Goal: Information Seeking & Learning: Check status

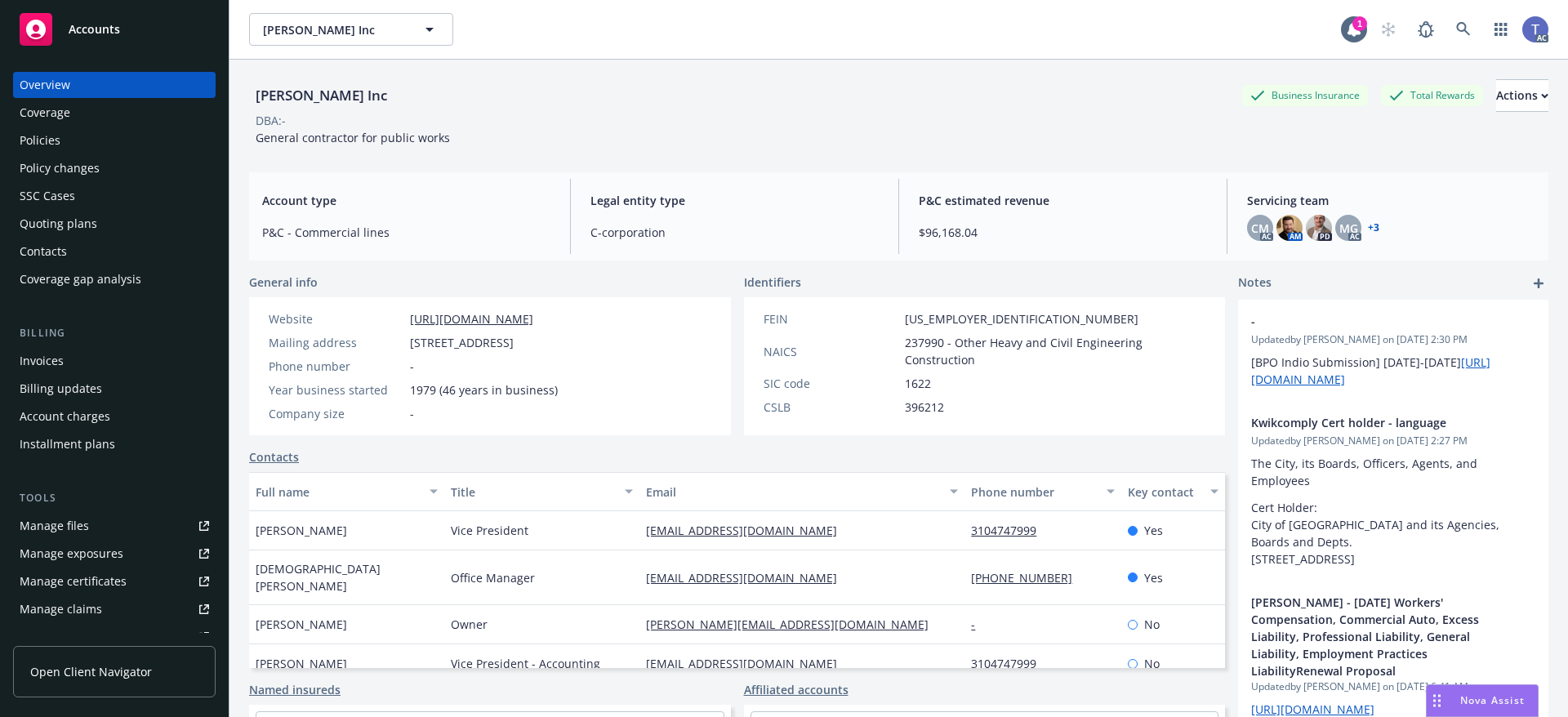
click at [840, 125] on div "DBA: -" at bounding box center [898, 120] width 1299 height 17
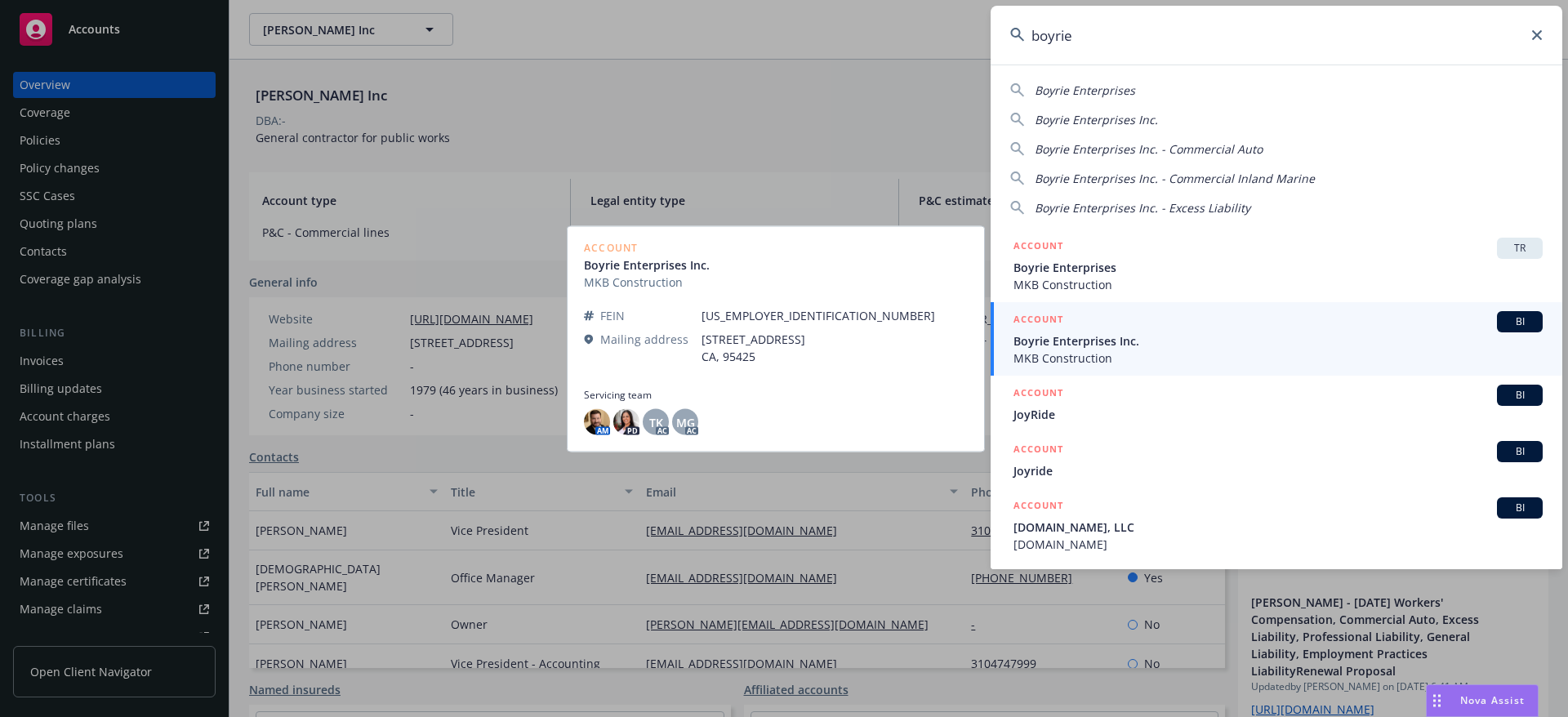
type input "boyrie"
click at [1130, 357] on span "MKB Construction" at bounding box center [1277, 358] width 529 height 17
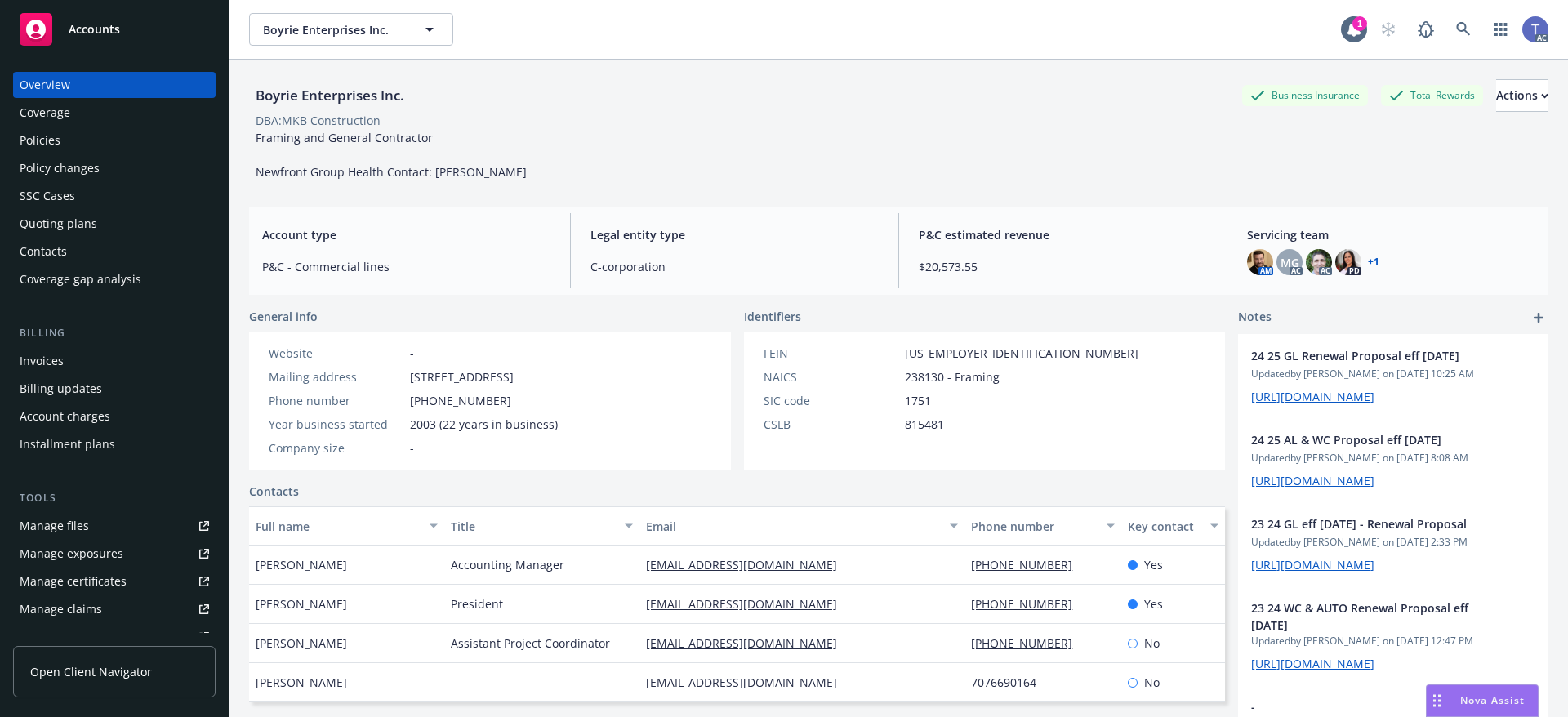
click at [60, 135] on div "Policies" at bounding box center [114, 140] width 189 height 26
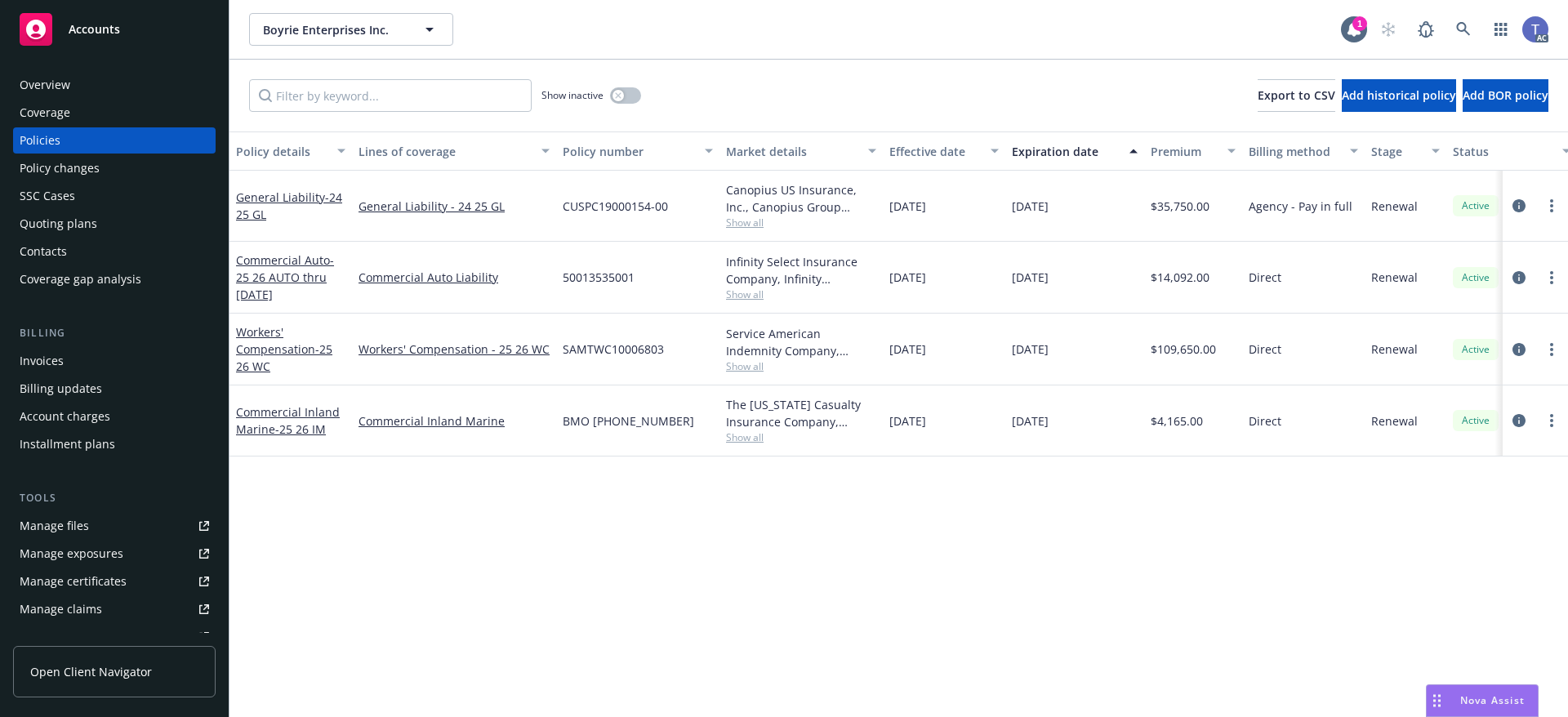
click at [710, 47] on div "Boyrie Enterprises Inc. Boyrie Enterprises Inc. 1 AC" at bounding box center [898, 29] width 1338 height 59
click at [42, 81] on div "Overview" at bounding box center [45, 85] width 50 height 26
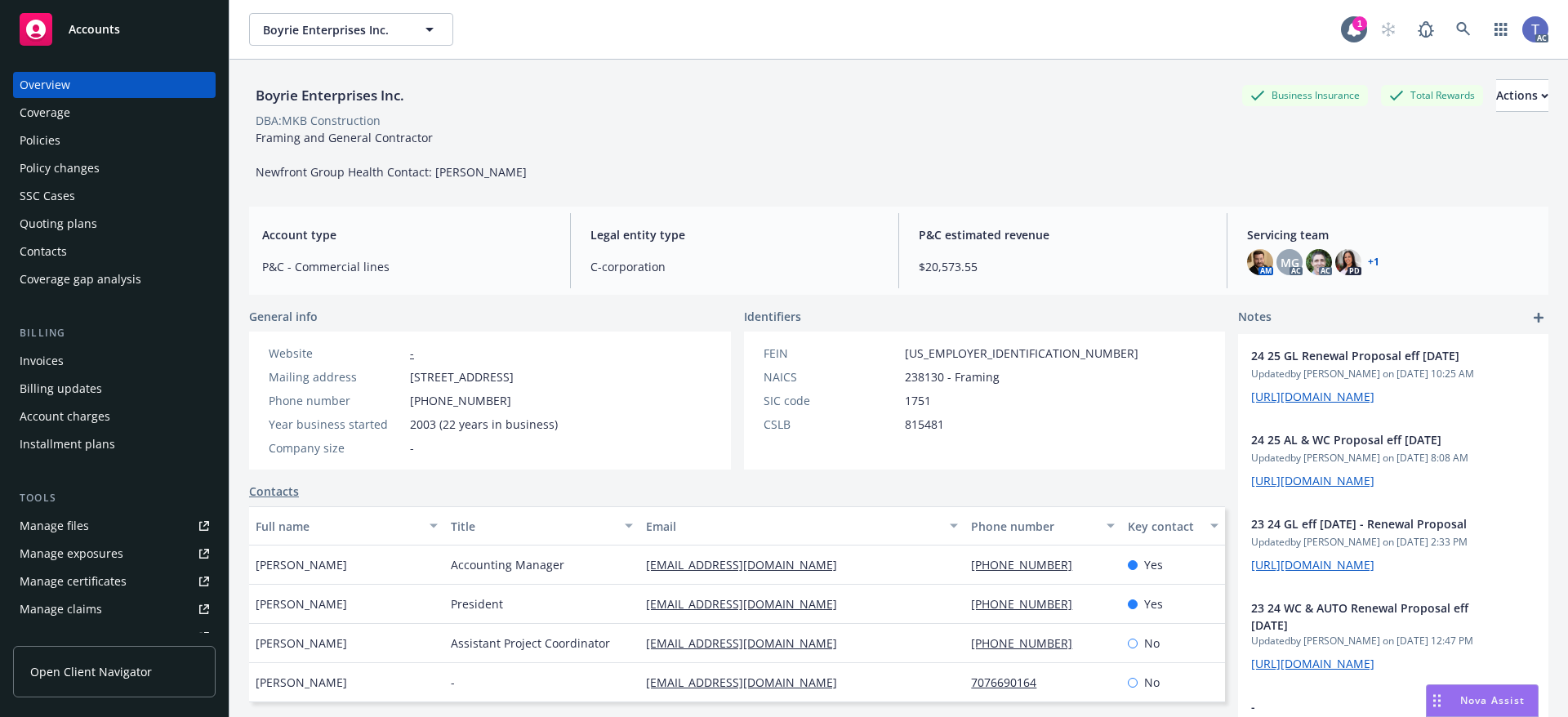
click at [77, 143] on div "Policies" at bounding box center [114, 140] width 189 height 26
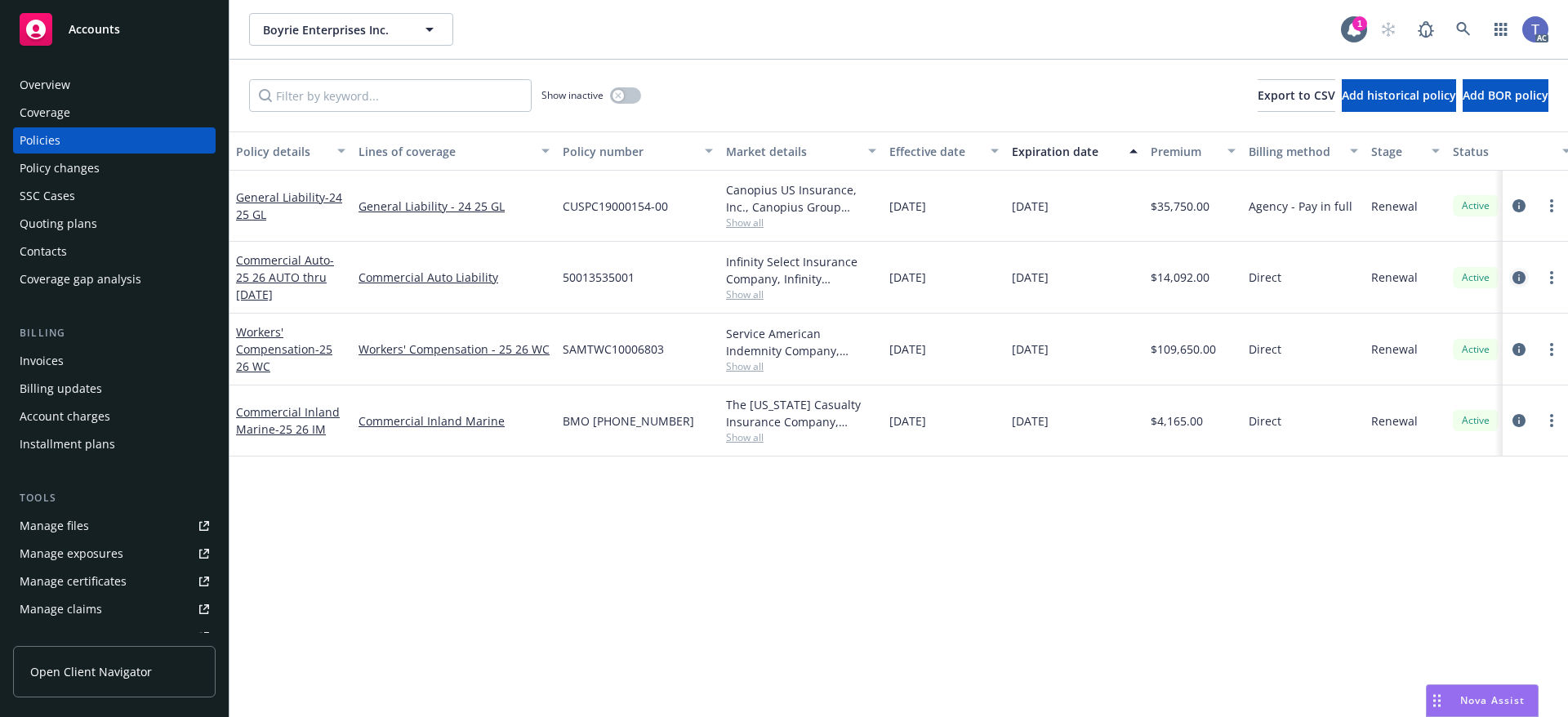
click at [1513, 274] on icon "circleInformation" at bounding box center [1519, 278] width 13 height 13
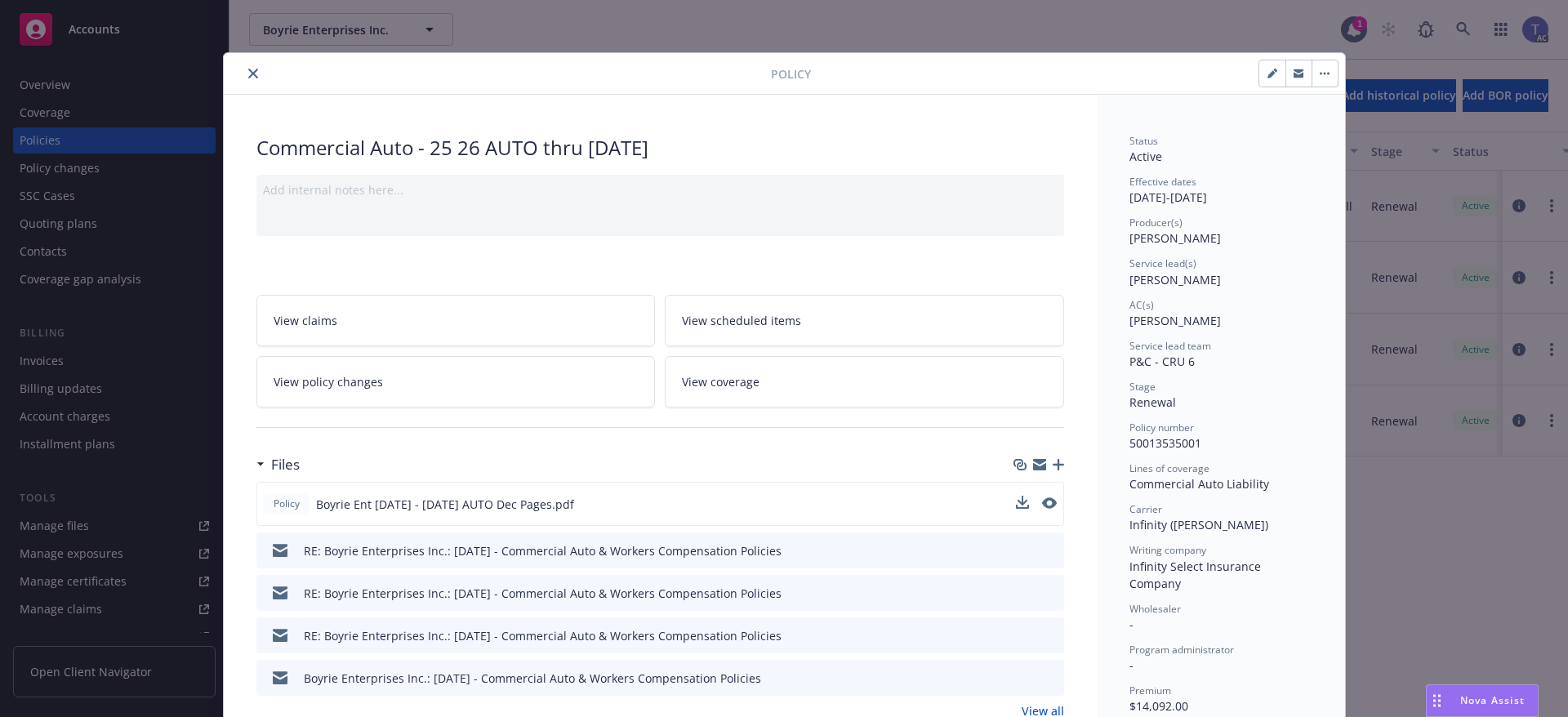
click at [1045, 496] on button at bounding box center [1049, 504] width 15 height 17
click at [1041, 501] on icon "preview file" at bounding box center [1048, 503] width 15 height 12
click at [406, 377] on link "View policy changes" at bounding box center [457, 382] width 400 height 51
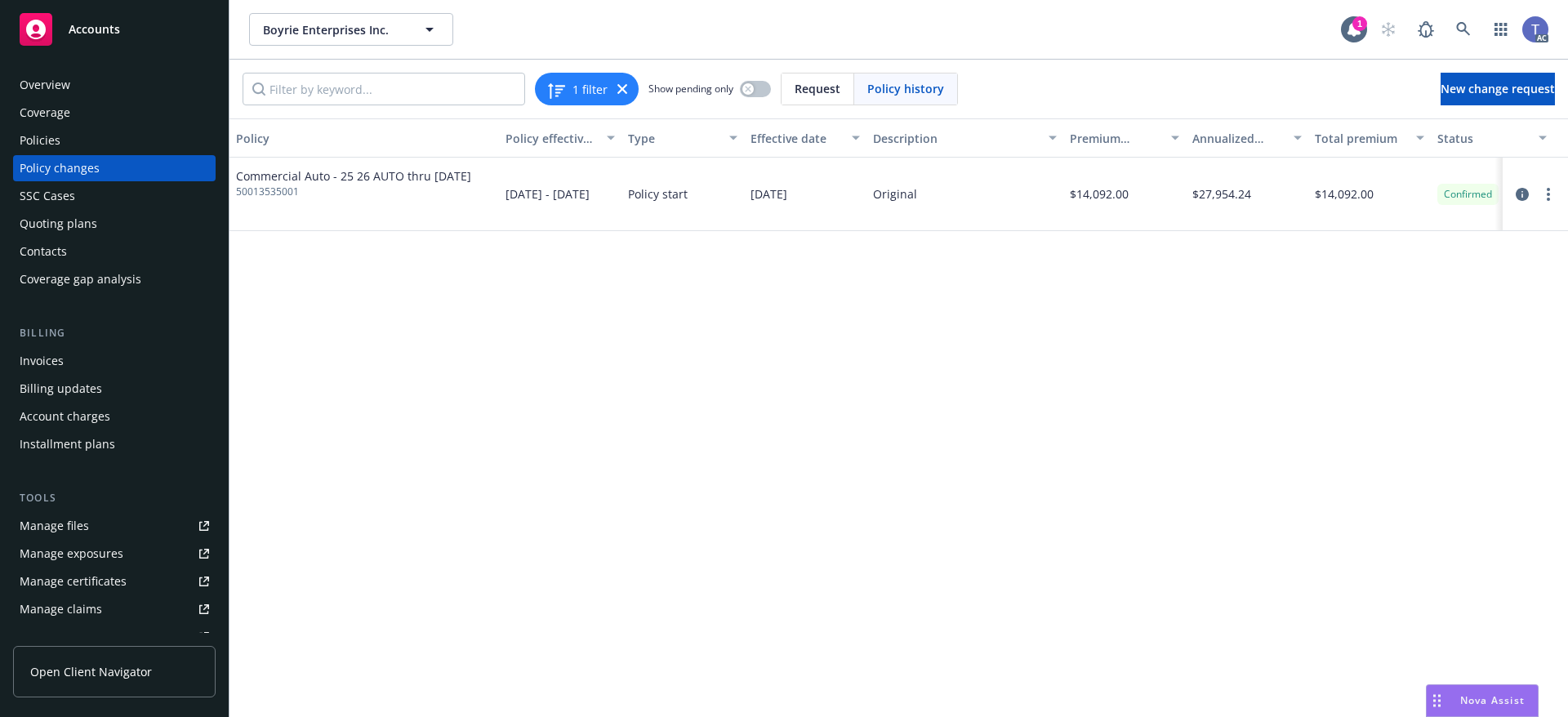
click at [281, 189] on span "50013535001" at bounding box center [353, 192] width 235 height 15
copy span "50013535001"
